Goal: Information Seeking & Learning: Learn about a topic

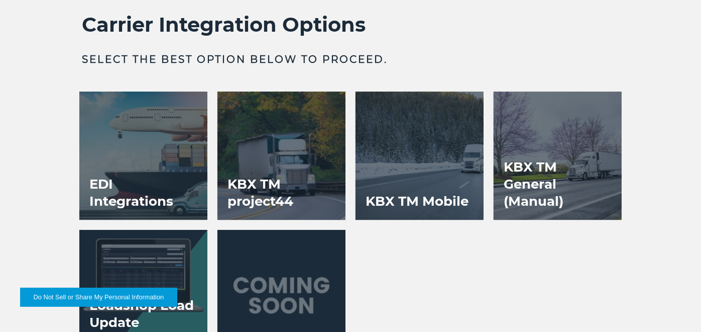
scroll to position [1786, 0]
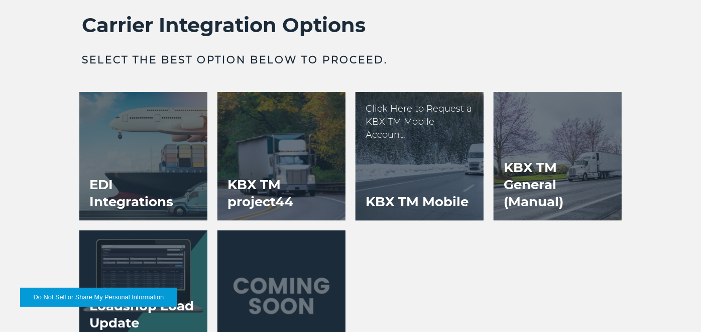
click at [394, 173] on div at bounding box center [420, 156] width 128 height 128
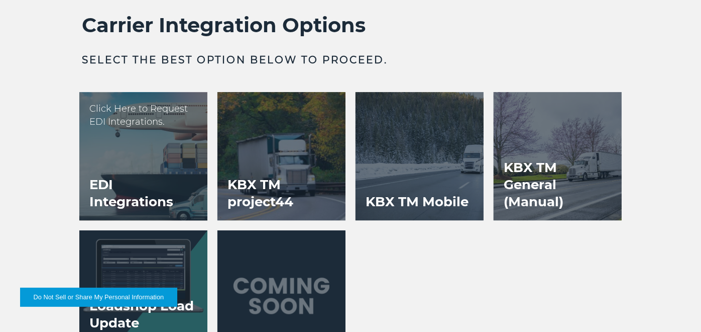
click at [147, 169] on h3 "EDI Integrations" at bounding box center [143, 193] width 128 height 54
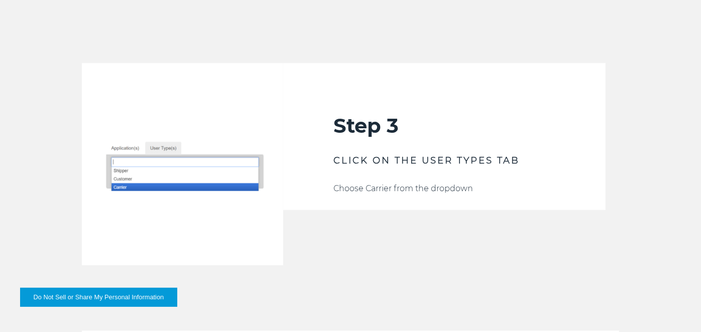
scroll to position [1451, 0]
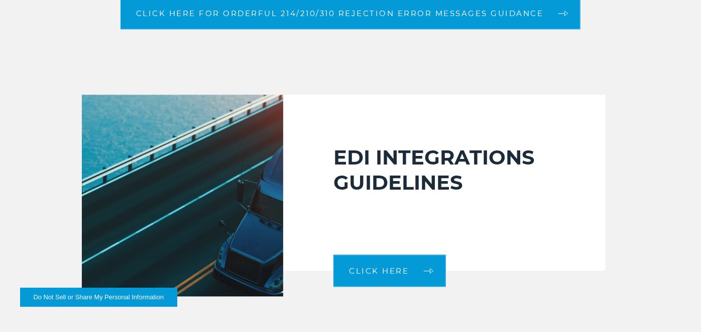
scroll to position [1507, 0]
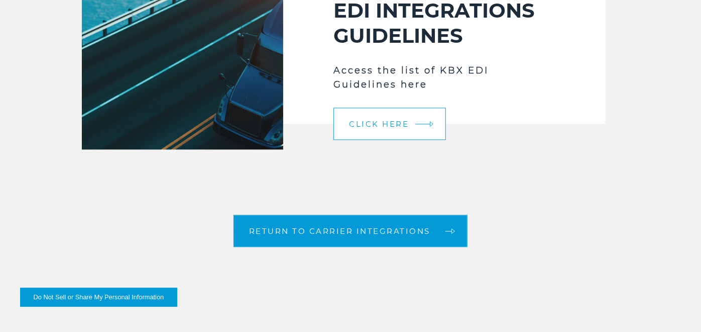
click at [411, 115] on link "Click Here" at bounding box center [390, 123] width 113 height 32
